Goal: Task Accomplishment & Management: Manage account settings

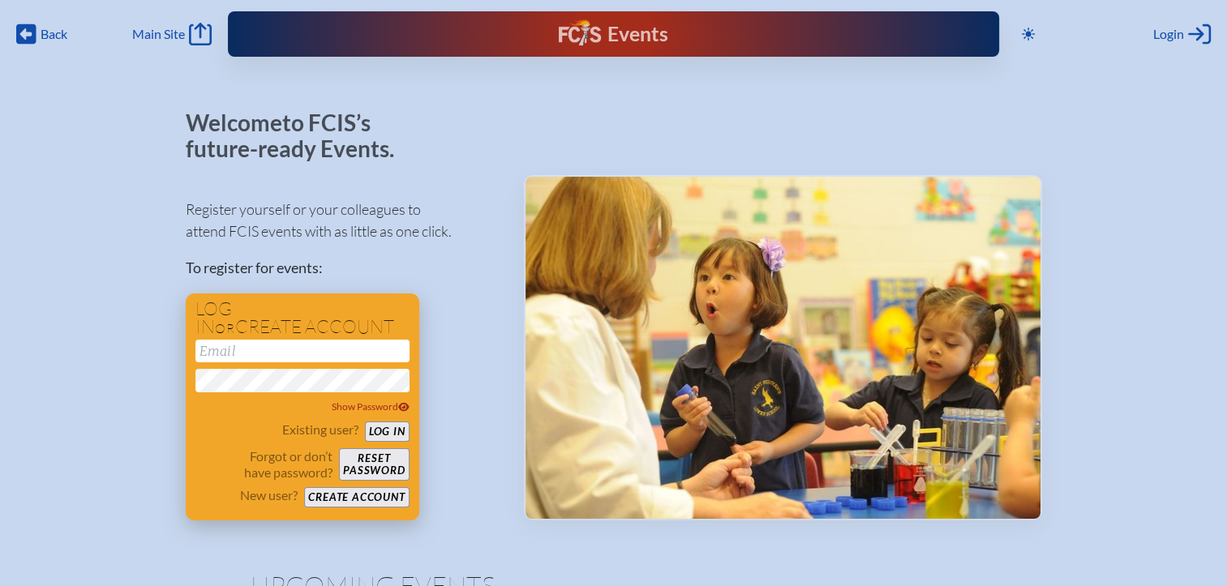
type input "[EMAIL_ADDRESS][DOMAIN_NAME]"
click at [393, 436] on button "Log in" at bounding box center [387, 432] width 45 height 20
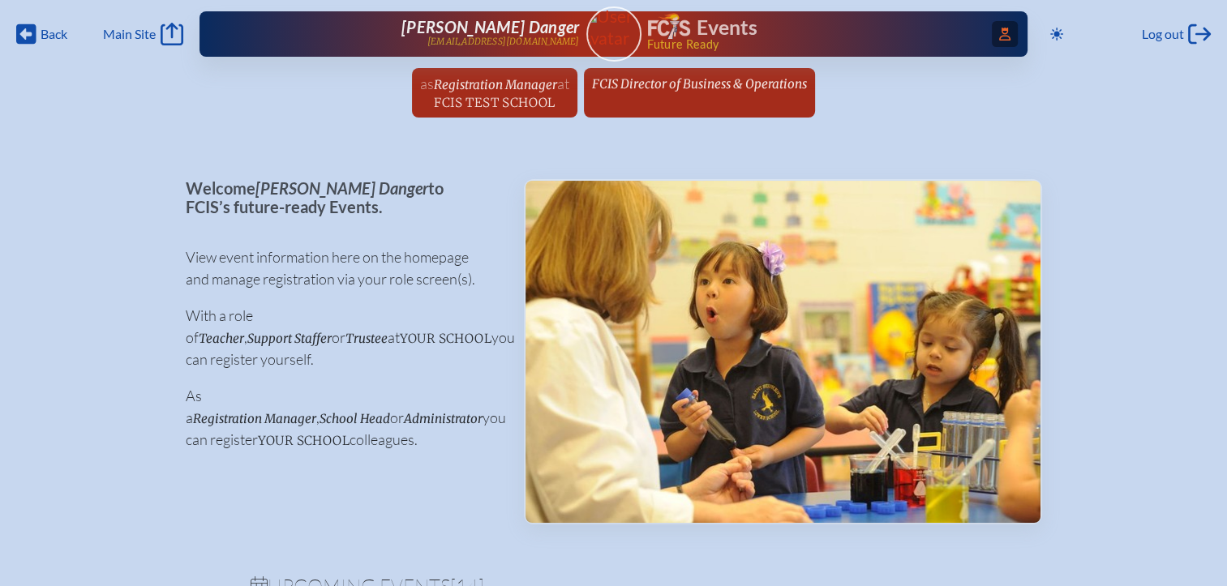
click at [992, 39] on span "Access Users..." at bounding box center [1005, 34] width 26 height 26
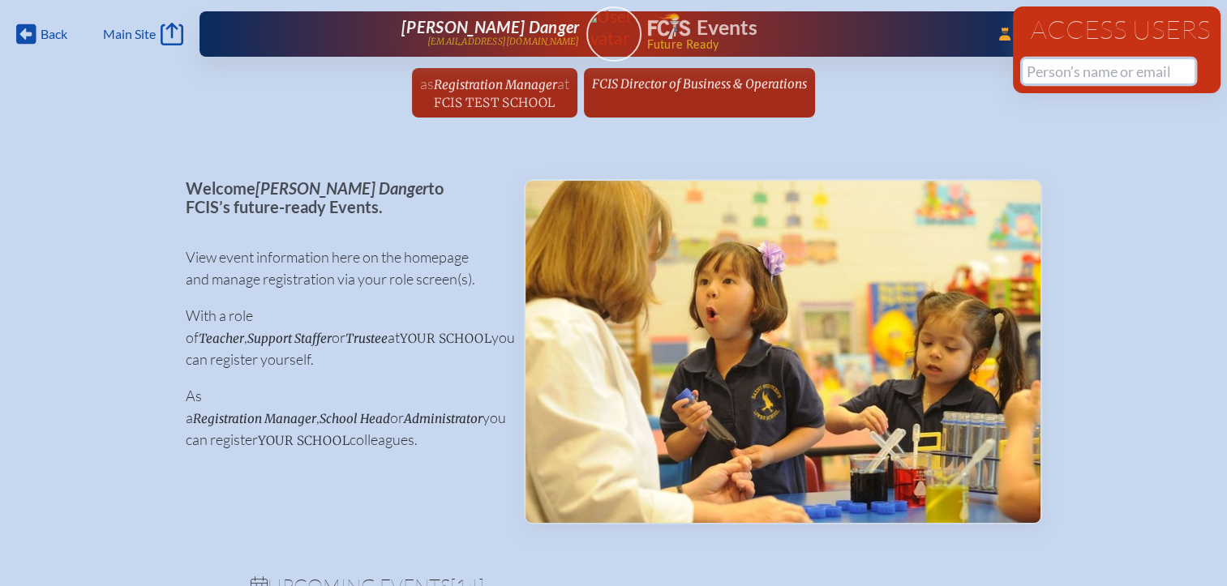
click at [1052, 78] on input "text" at bounding box center [1108, 71] width 172 height 24
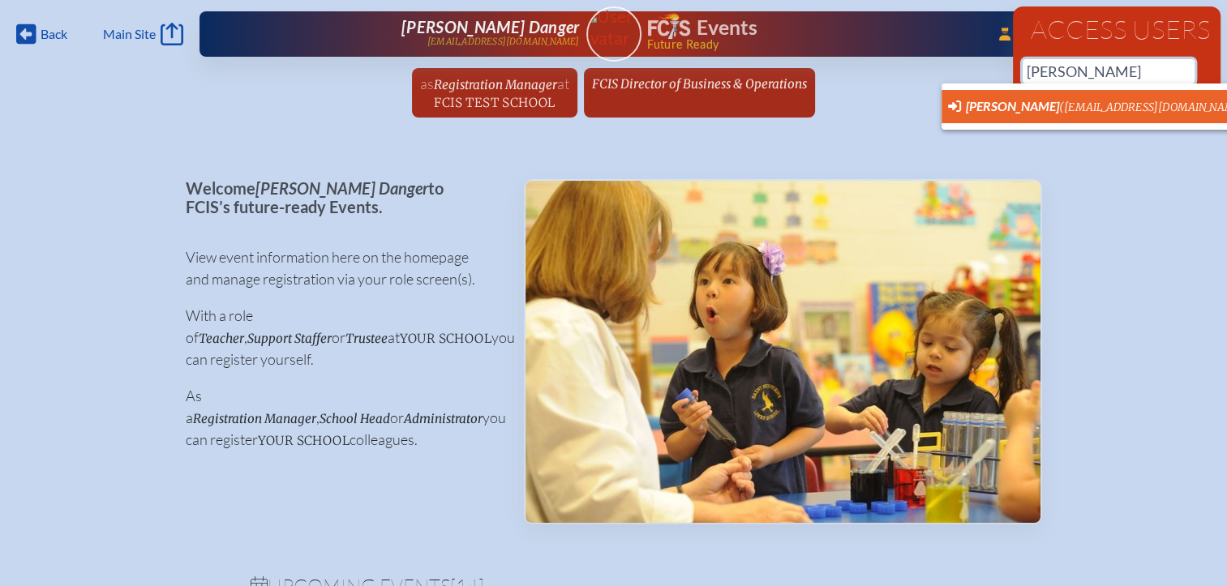
scroll to position [0, 12]
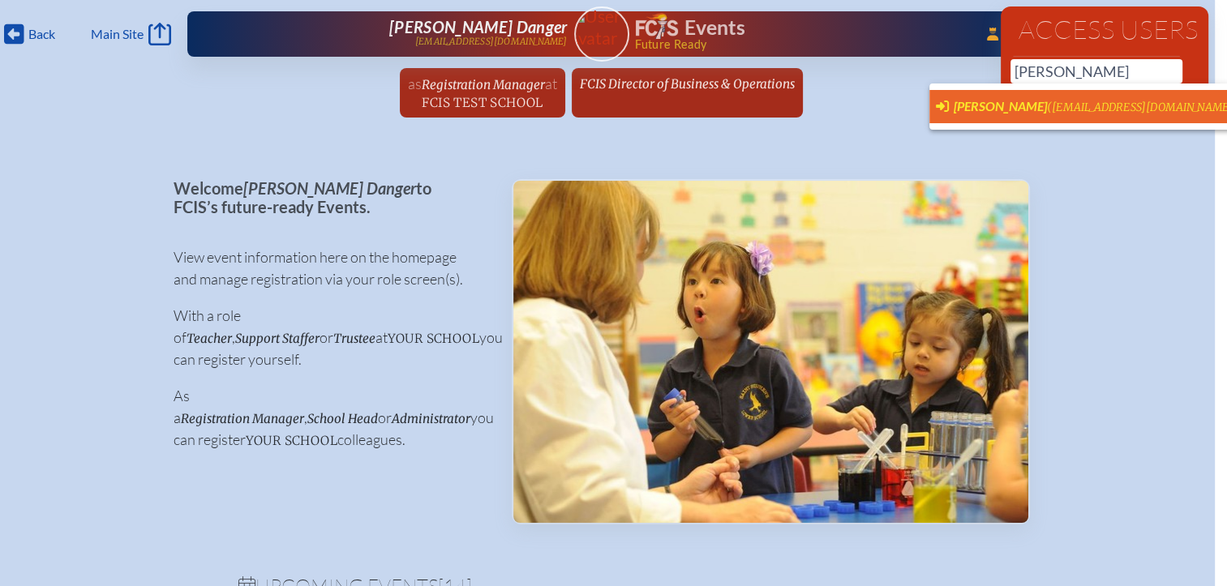
click at [1005, 105] on span "[PERSON_NAME]" at bounding box center [1000, 105] width 93 height 15
type input "[EMAIL_ADDRESS][DOMAIN_NAME]"
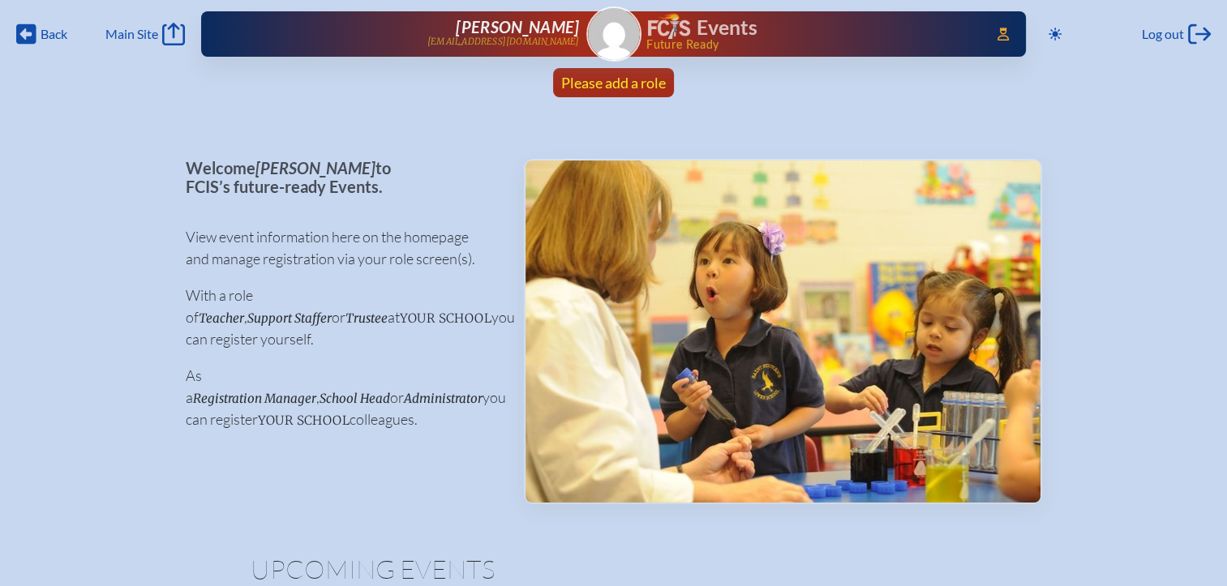
click at [634, 84] on span "Please add a role" at bounding box center [613, 83] width 105 height 18
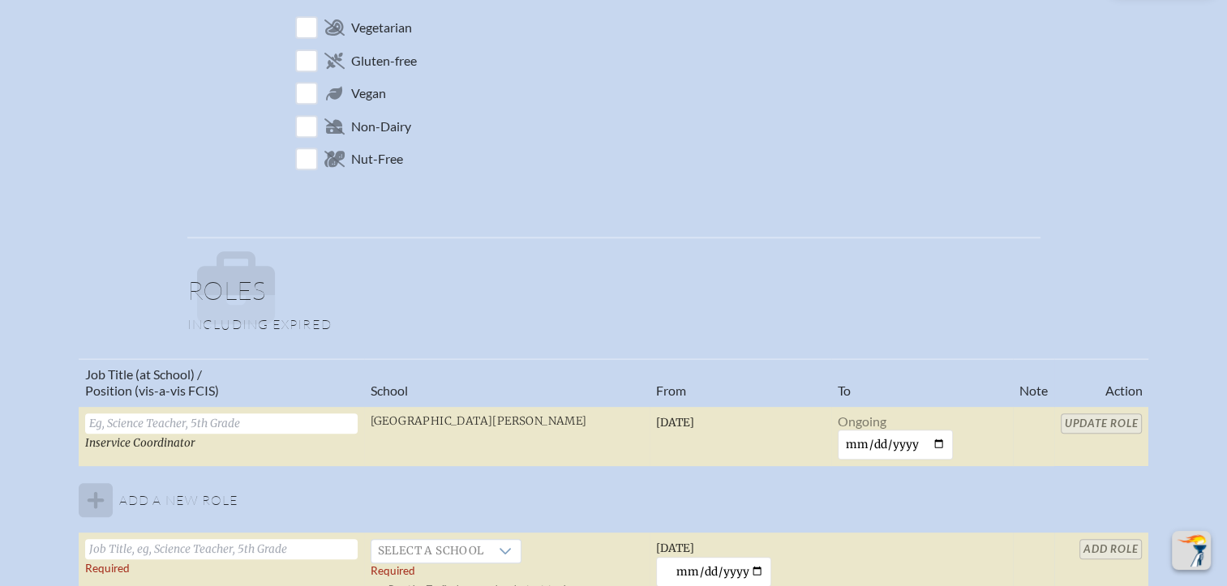
scroll to position [811, 0]
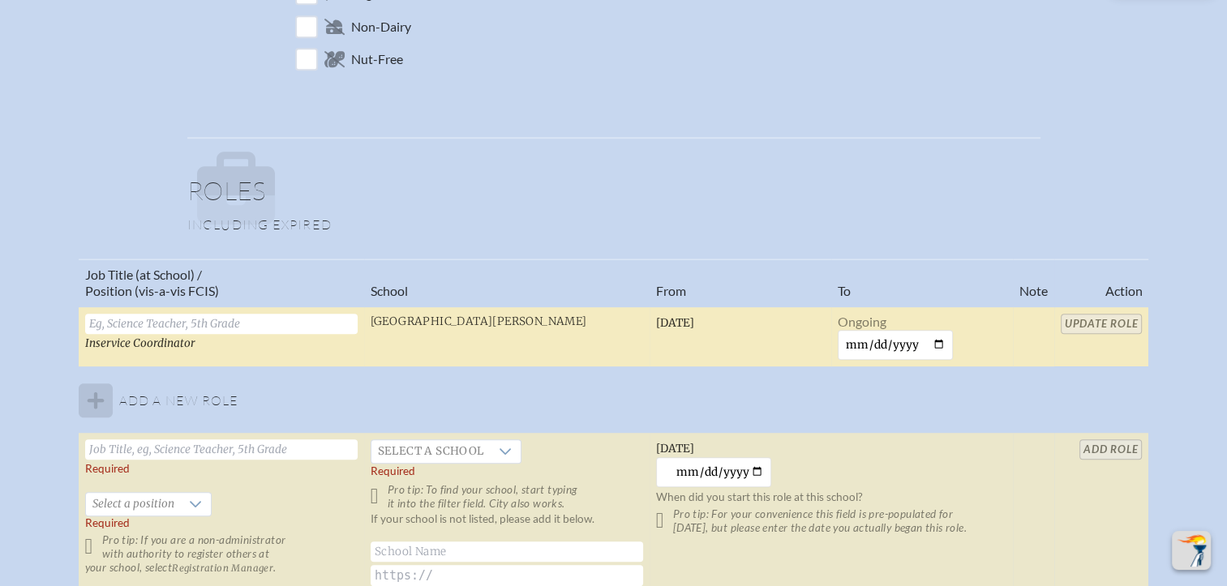
click at [266, 325] on input "text" at bounding box center [221, 324] width 272 height 20
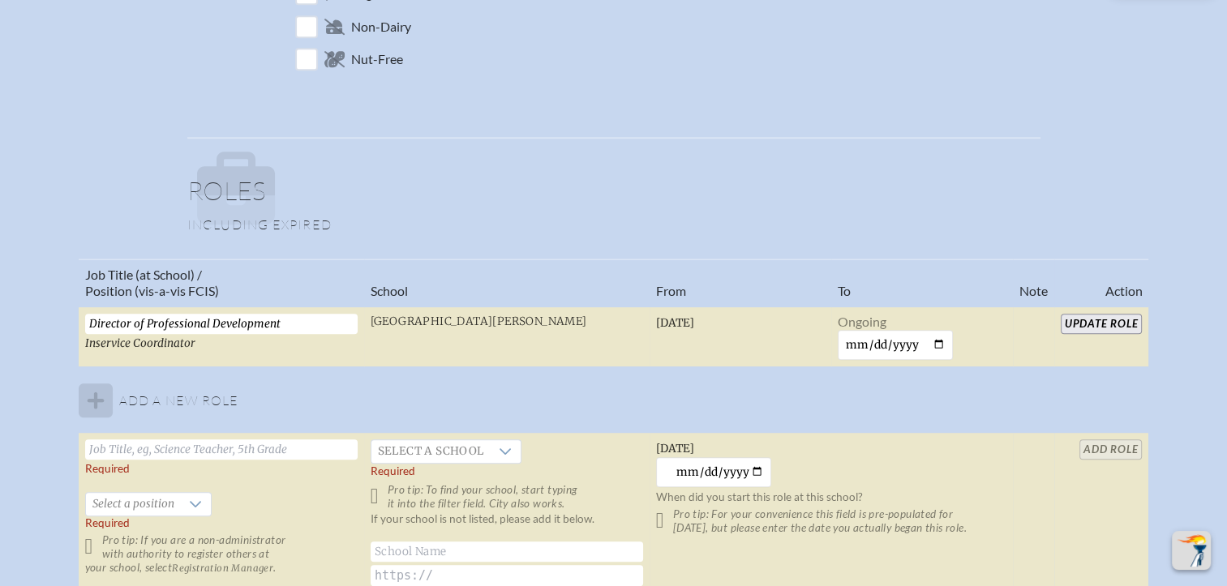
drag, startPoint x: 159, startPoint y: 315, endPoint x: 62, endPoint y: 305, distance: 97.9
click at [62, 305] on div "Job Title (at School) / Position (vis-a-vis FCIS) School From To Note Action Di…" at bounding box center [614, 445] width 1198 height 372
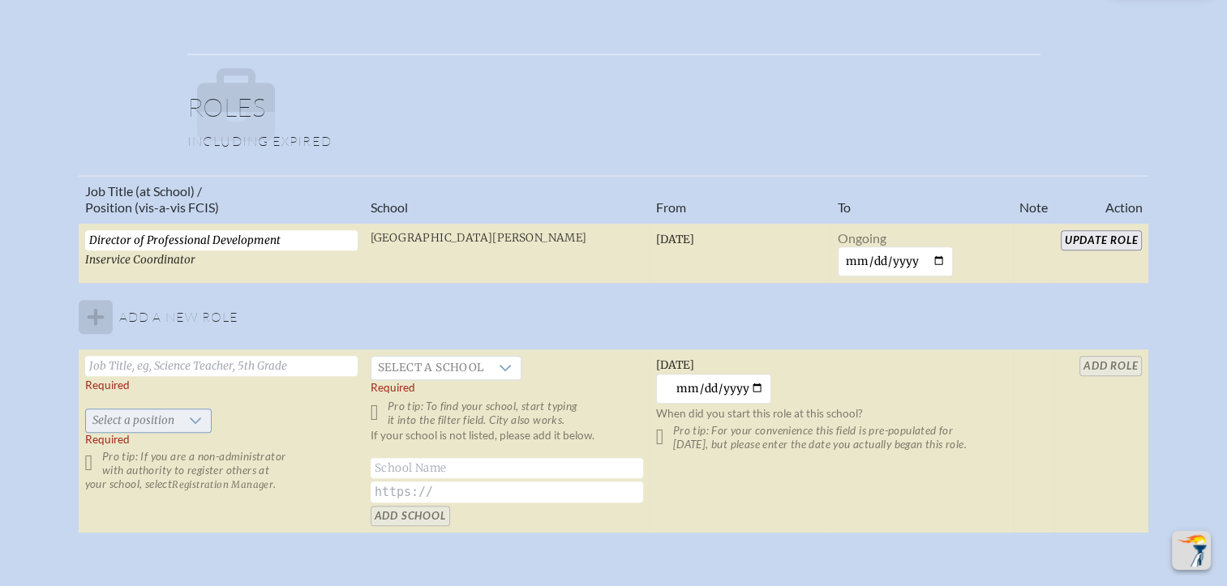
scroll to position [973, 0]
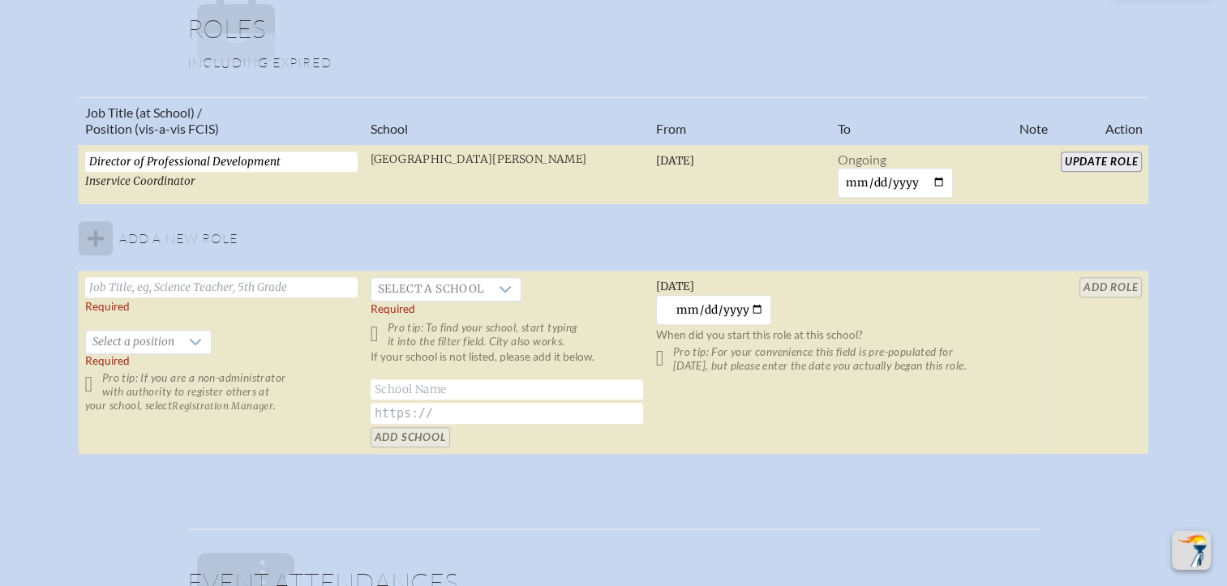
type input "Director of Professional Development"
click at [132, 298] on td "Required   Select a position Required Pro tip: If you are a non-administrator w…" at bounding box center [221, 363] width 285 height 184
click at [263, 279] on input "text" at bounding box center [221, 287] width 272 height 20
paste input "Director of Professional Development"
type input "Director of Professional Development"
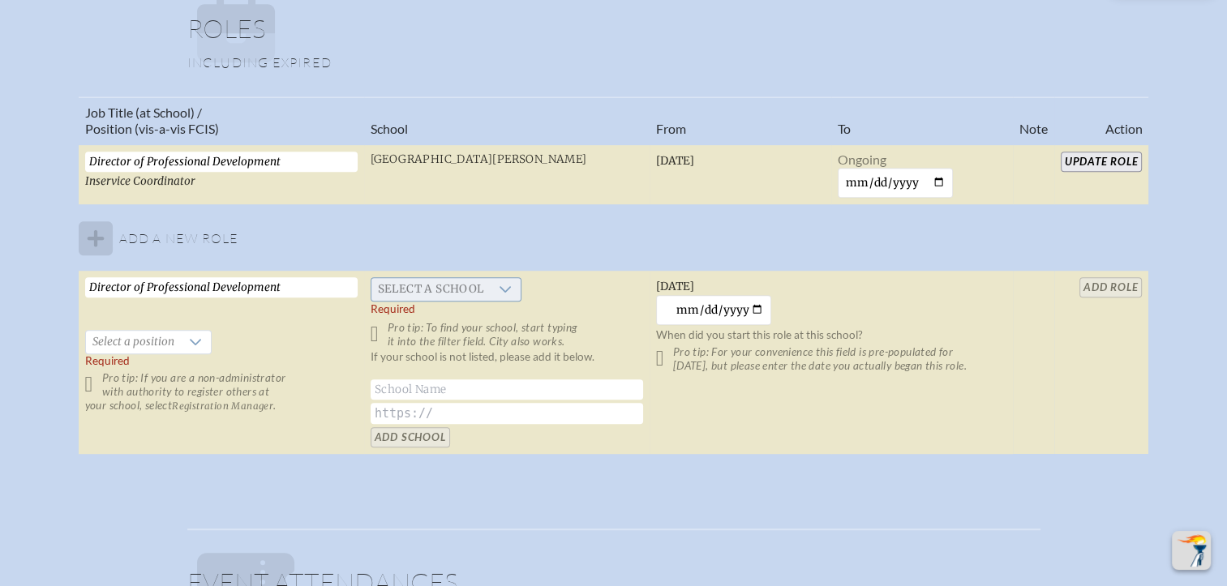
click at [441, 285] on span "Select a school" at bounding box center [430, 289] width 119 height 23
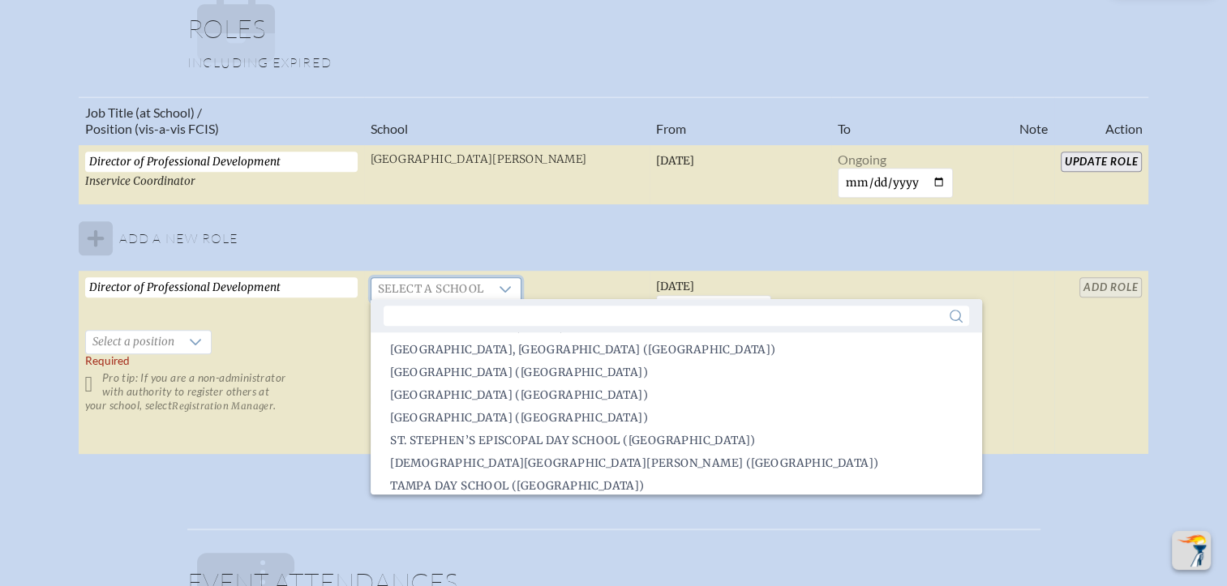
scroll to position [3049, 0]
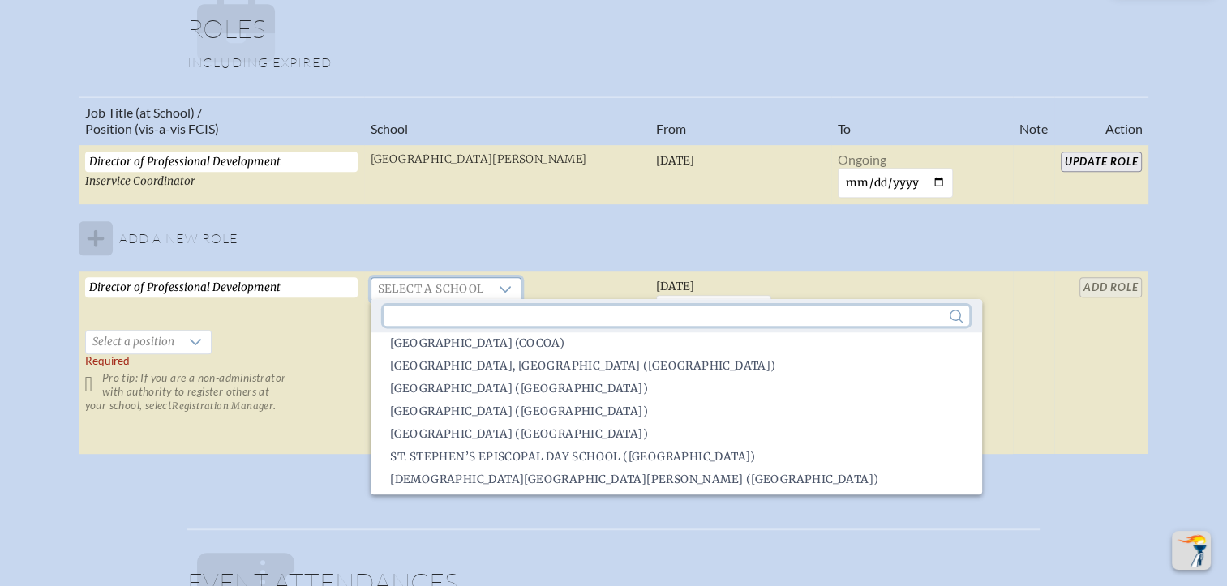
click at [778, 319] on input "text" at bounding box center [676, 316] width 585 height 20
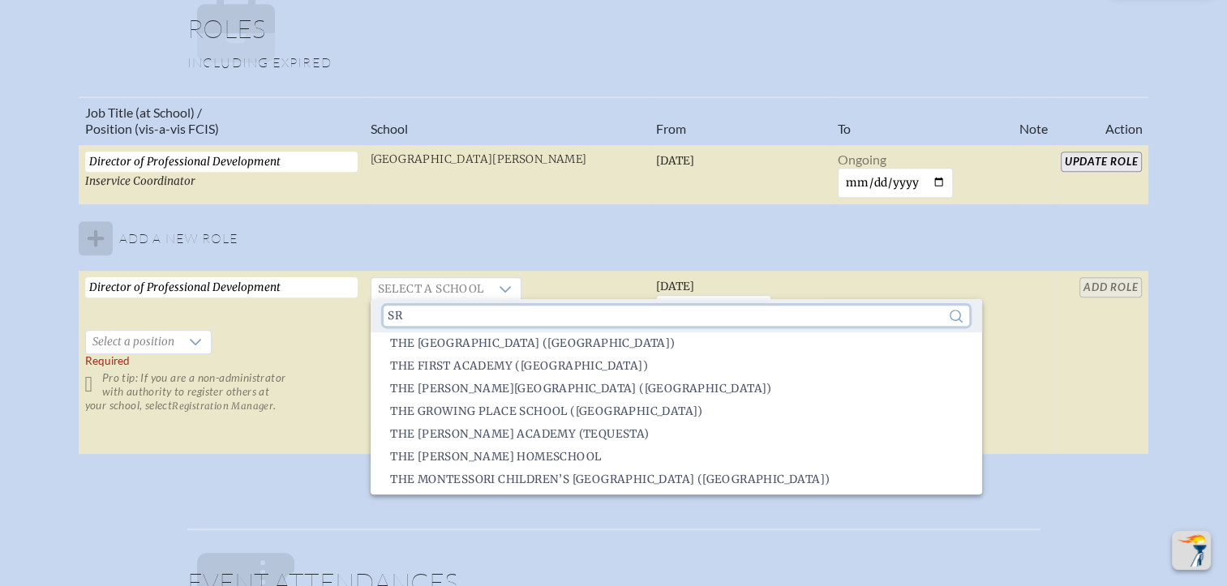
scroll to position [0, 0]
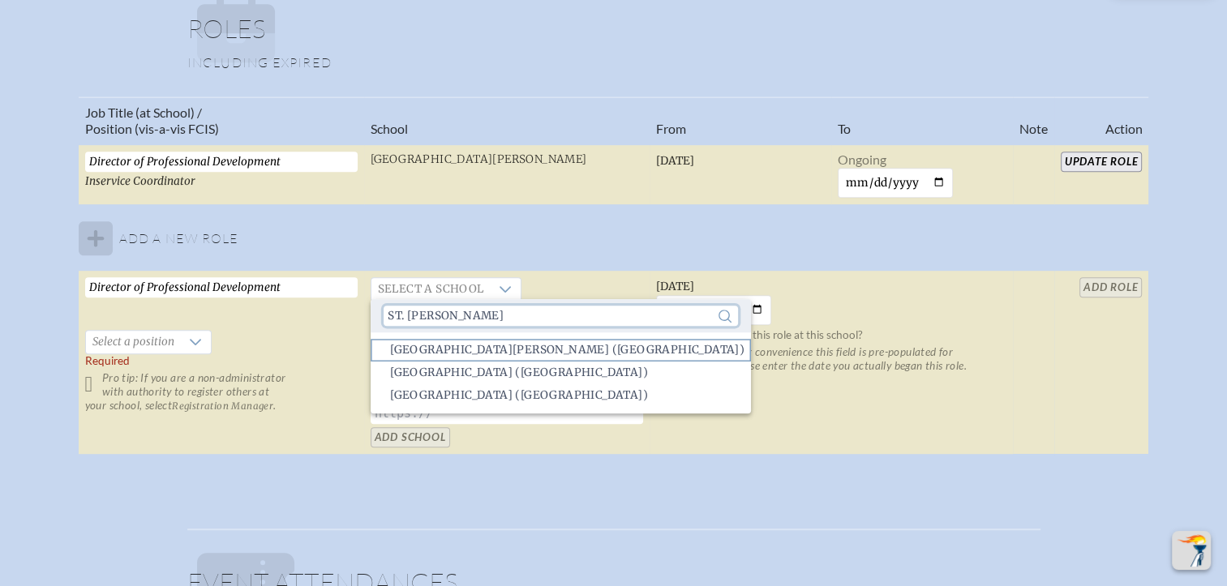
type input "st. john"
click at [605, 349] on span "St. Johns Country Day School (Orange Park)" at bounding box center [567, 350] width 354 height 16
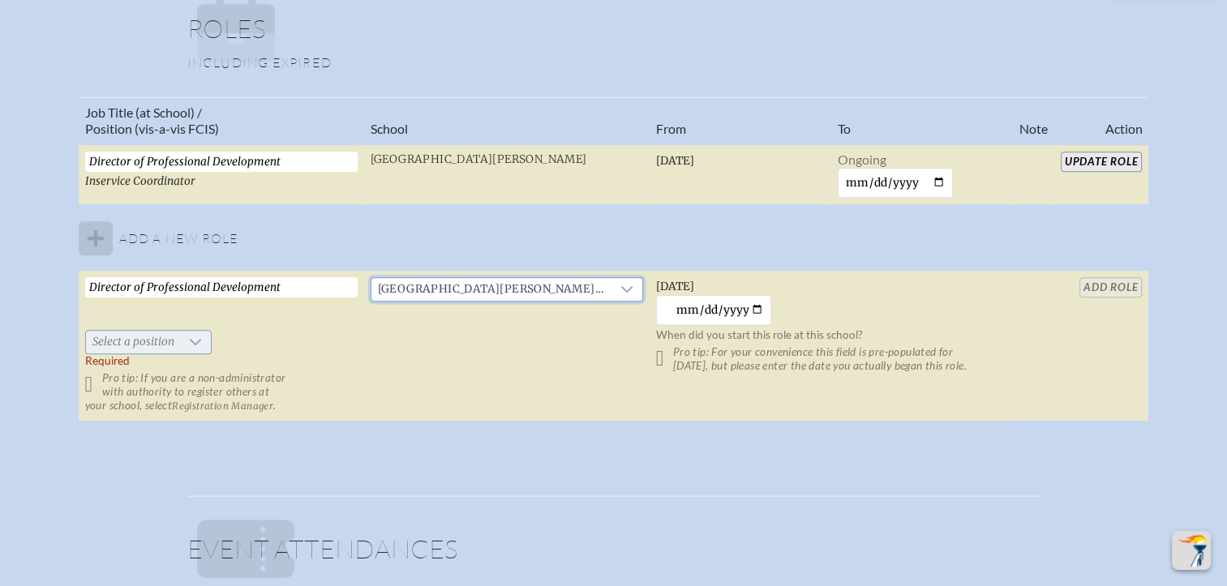
click at [199, 349] on div at bounding box center [196, 342] width 31 height 23
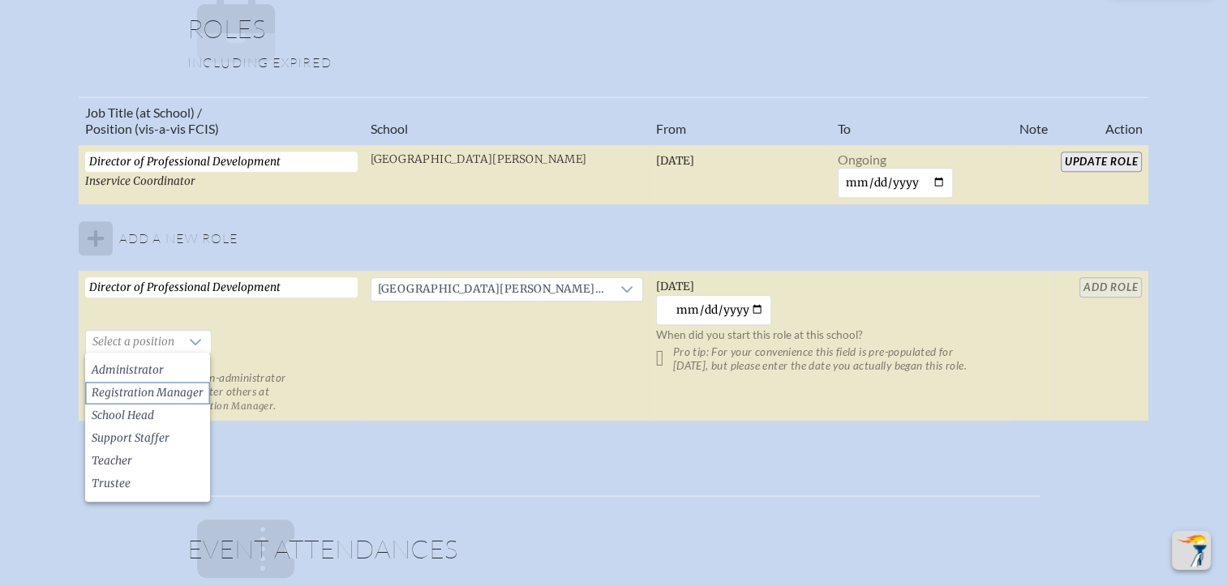
click at [188, 385] on span "Registration Manager" at bounding box center [148, 393] width 112 height 16
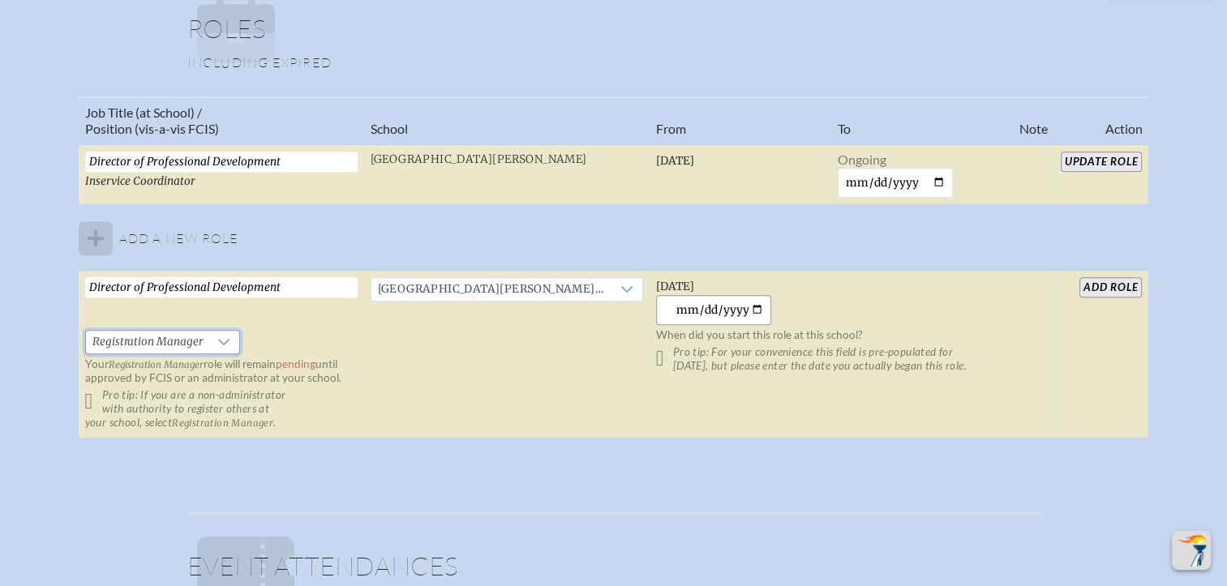
click at [757, 310] on input "[DATE]" at bounding box center [714, 310] width 116 height 30
type input "2025-02-27"
click at [1120, 287] on input "add Role" at bounding box center [1110, 287] width 62 height 20
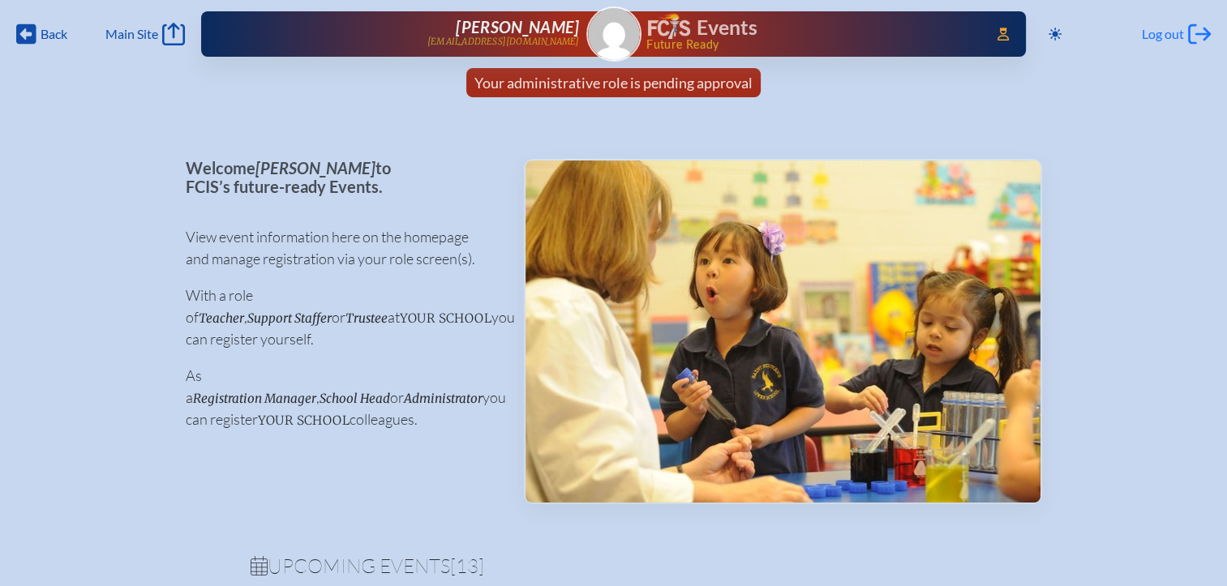
click at [1182, 39] on span "Log out" at bounding box center [1163, 34] width 42 height 16
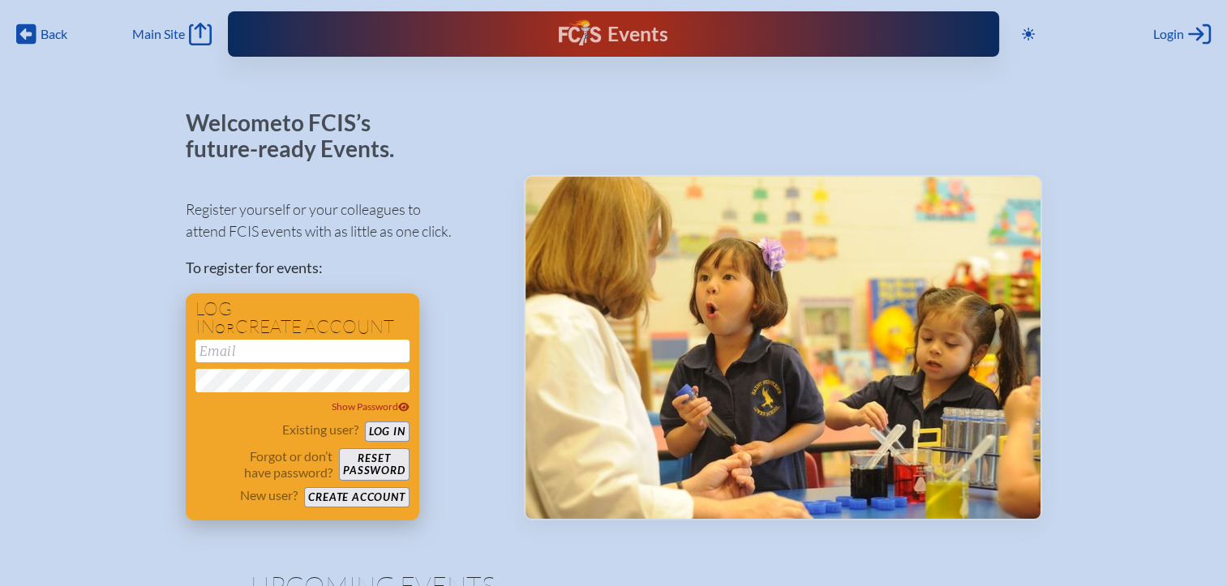
type input "[EMAIL_ADDRESS][DOMAIN_NAME]"
drag, startPoint x: 379, startPoint y: 430, endPoint x: 406, endPoint y: 410, distance: 33.1
click at [379, 430] on button "Log in" at bounding box center [387, 432] width 45 height 20
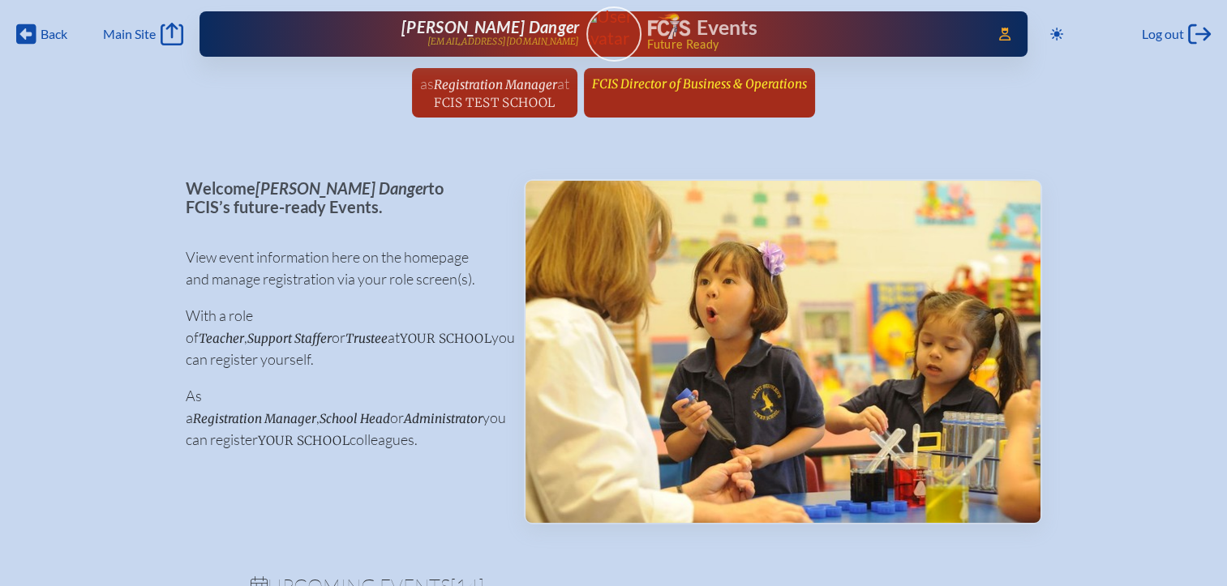
click at [662, 82] on span "FCIS Director of Business & Operations" at bounding box center [699, 83] width 215 height 15
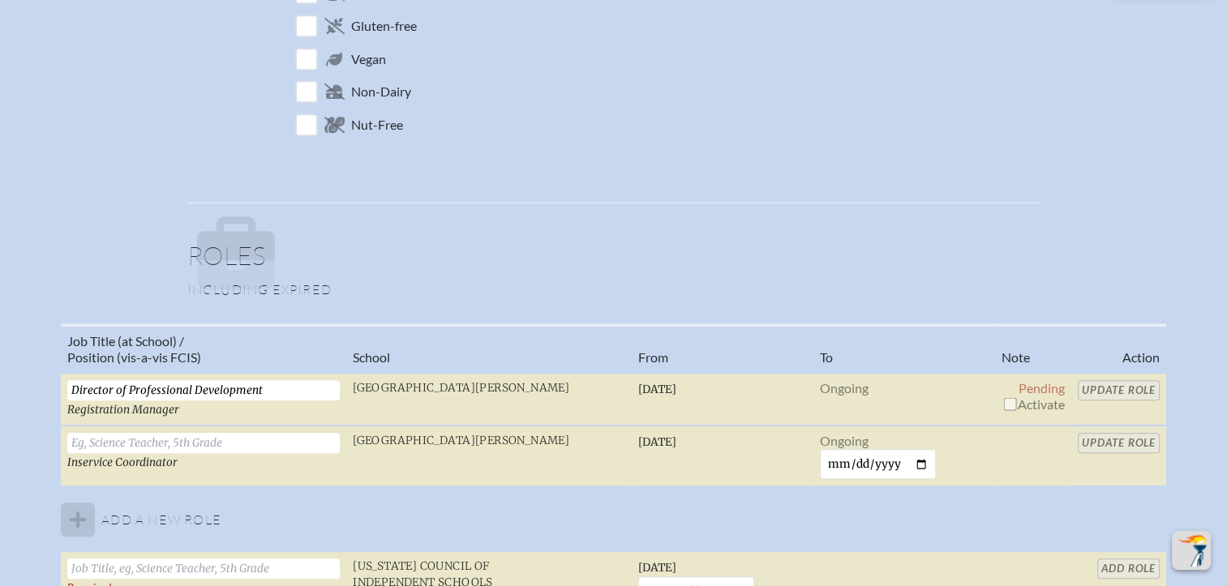
scroll to position [1054, 0]
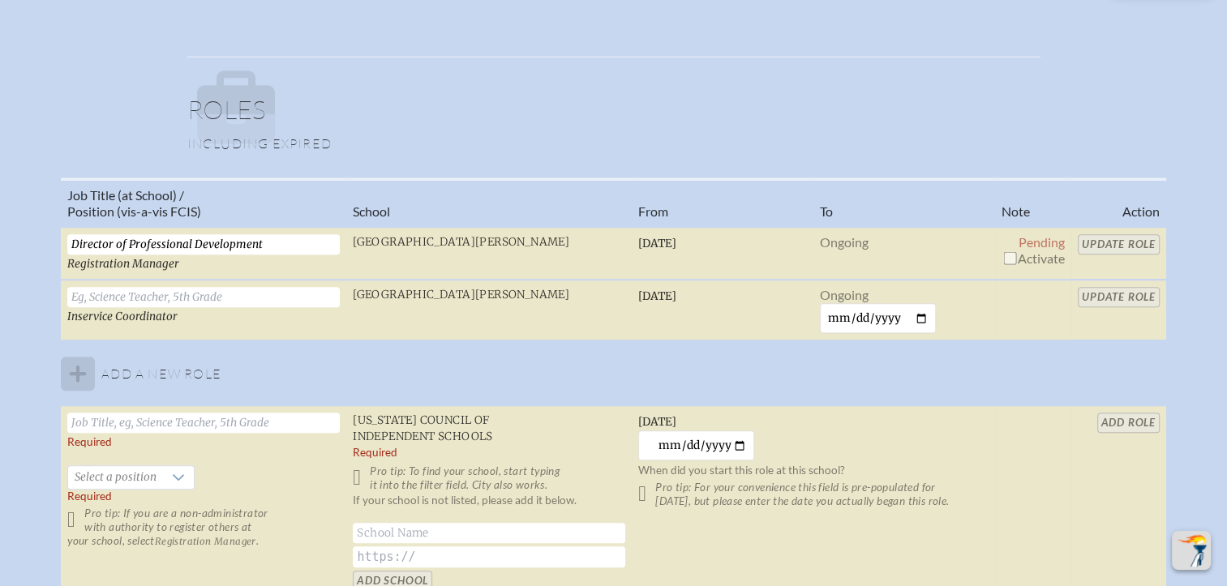
click at [1009, 258] on input "checkbox" at bounding box center [1009, 257] width 13 height 13
checkbox input "true"
click at [1123, 246] on input "Update Role" at bounding box center [1119, 244] width 82 height 20
